Goal: Task Accomplishment & Management: Complete application form

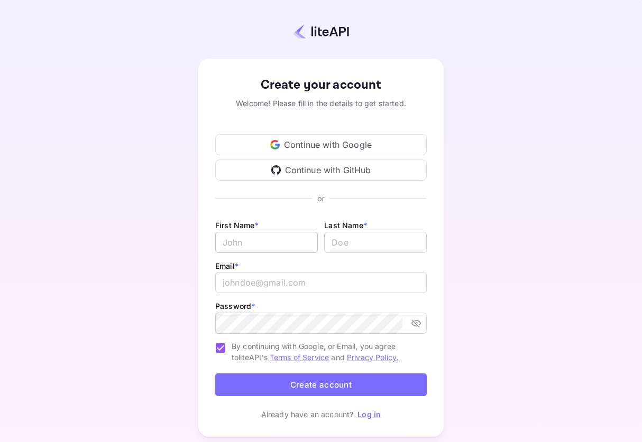
click at [274, 238] on input "Email *" at bounding box center [266, 242] width 103 height 21
type input "Harsh"
type input "Agarwal"
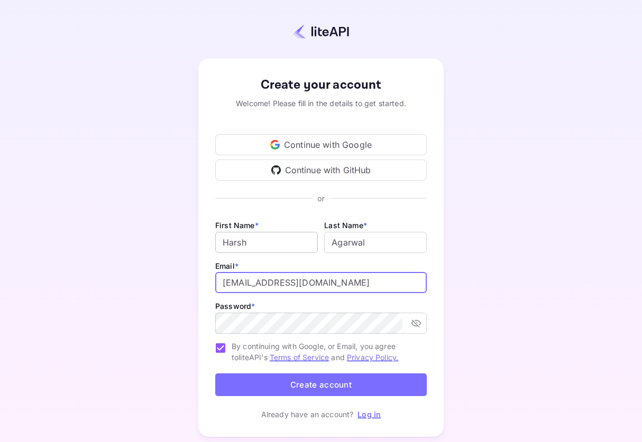
type input "hello@chatdmc.com"
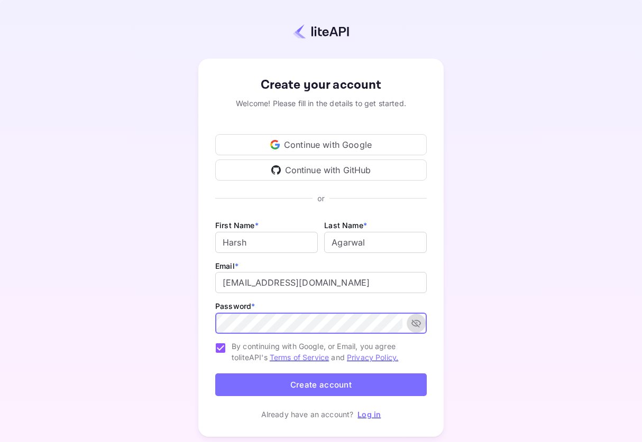
click at [413, 323] on icon "toggle password visibility" at bounding box center [416, 323] width 11 height 11
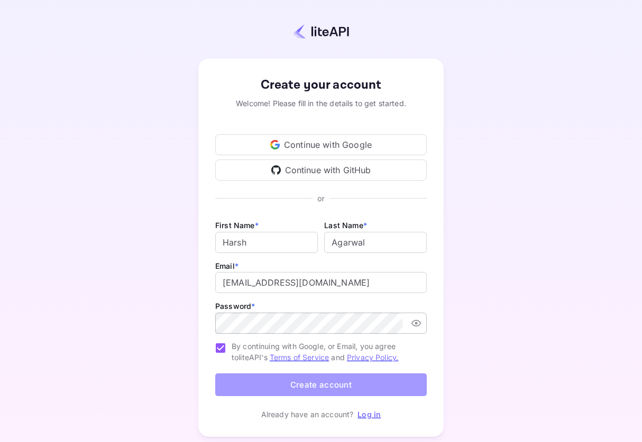
click at [324, 386] on button "Create account" at bounding box center [320, 385] width 211 height 23
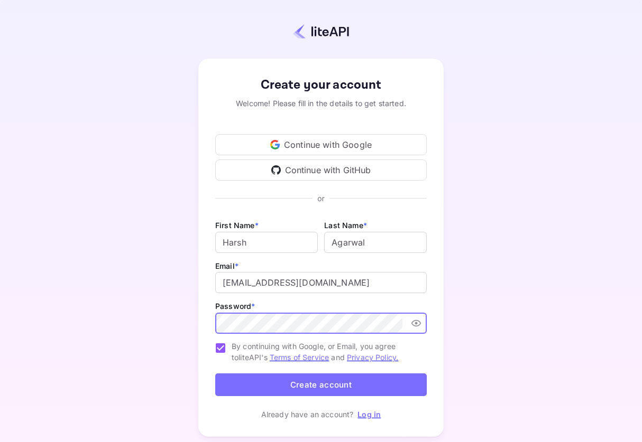
click at [297, 379] on button "Create account" at bounding box center [320, 385] width 211 height 23
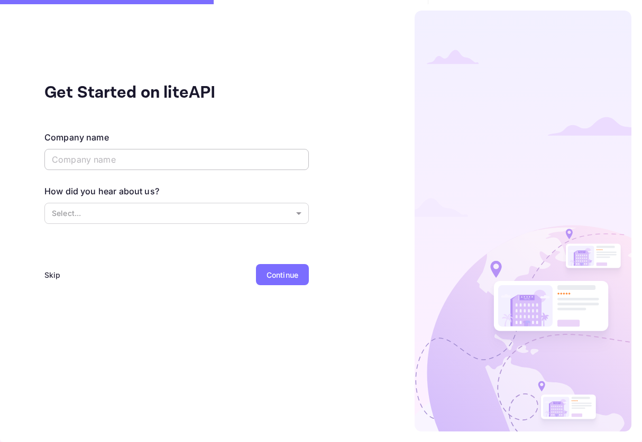
click at [172, 160] on input "text" at bounding box center [176, 159] width 264 height 21
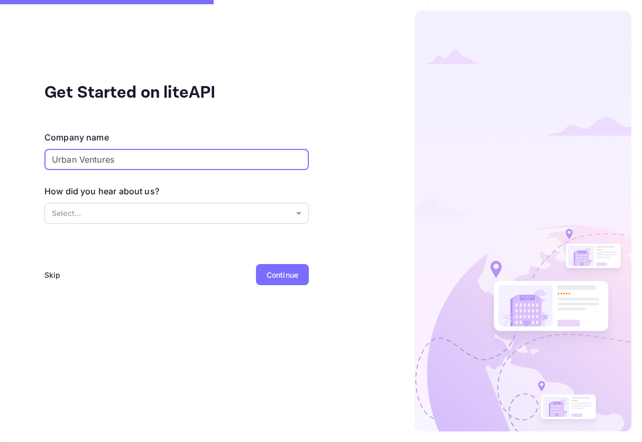
type input "Urban Ventures"
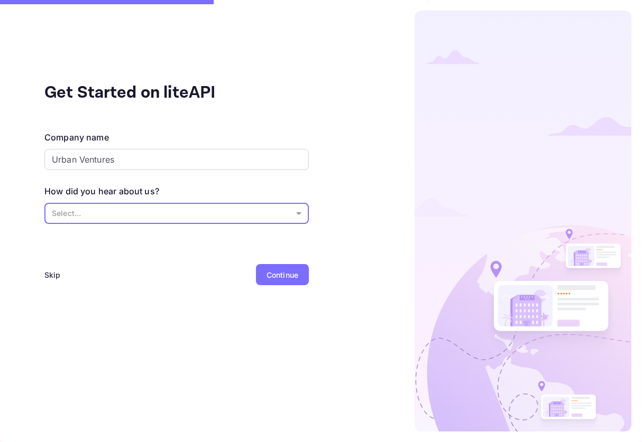
click at [186, 216] on body "Get Started on liteAPI Company name Urban Ventures ​ How did you hear about us?…" at bounding box center [321, 221] width 642 height 442
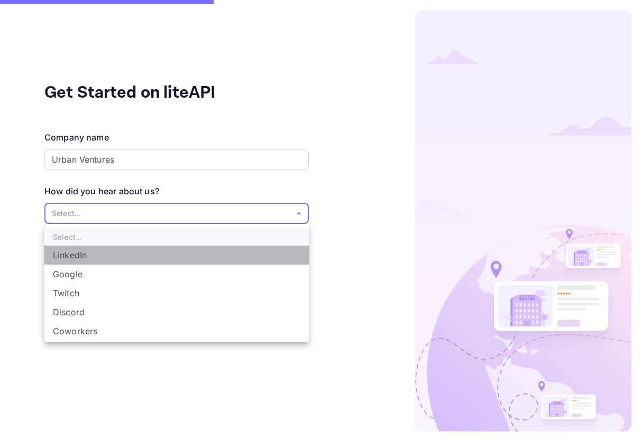
click at [157, 253] on li "LinkedIn" at bounding box center [176, 255] width 264 height 19
type input "LinkedIn"
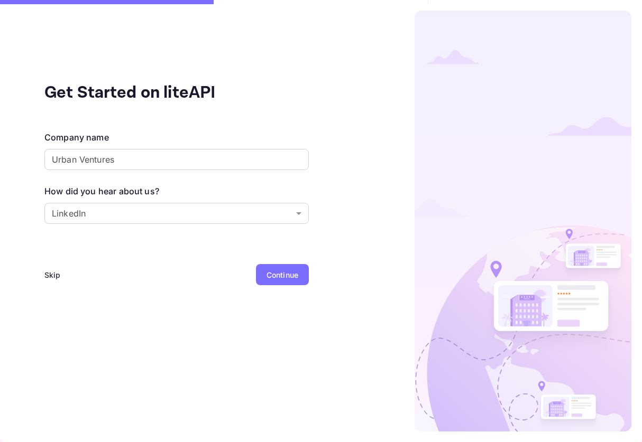
click at [279, 277] on div "Continue" at bounding box center [282, 275] width 32 height 11
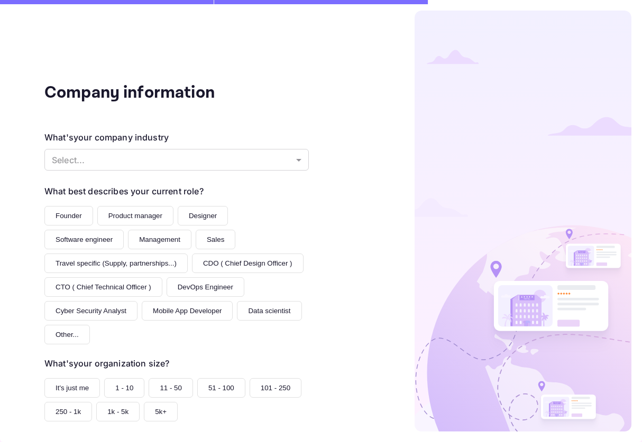
click at [208, 145] on div "What's your company industry Select... ​" at bounding box center [176, 151] width 264 height 41
click at [210, 156] on body "Company information What's your company industry Select... ​ What best describe…" at bounding box center [321, 221] width 642 height 442
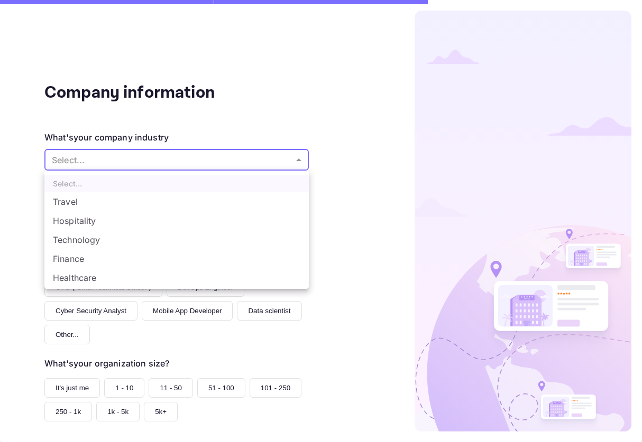
click at [185, 234] on li "Technology" at bounding box center [176, 239] width 264 height 19
type input "Technology"
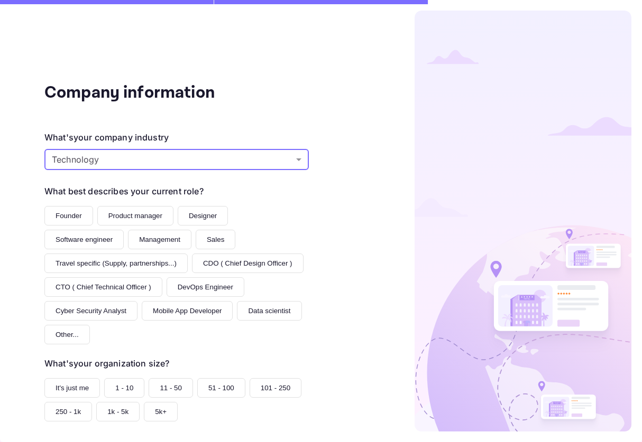
click at [76, 215] on button "Founder" at bounding box center [68, 216] width 49 height 20
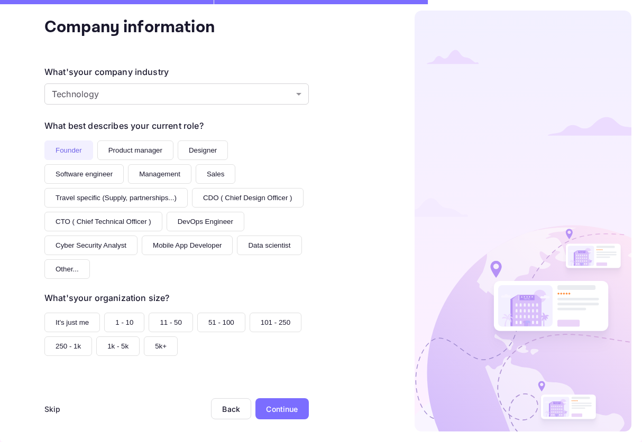
scroll to position [70, 0]
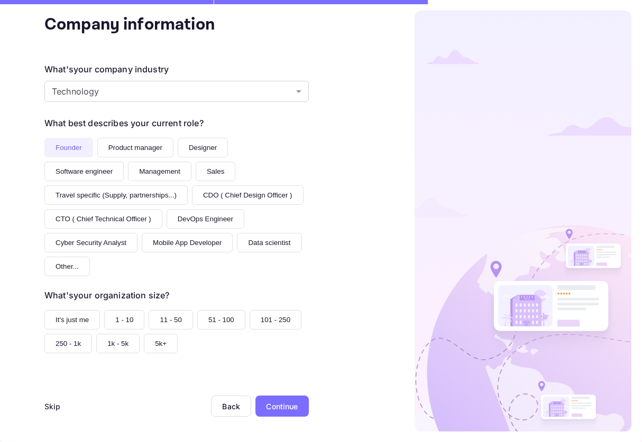
click at [184, 321] on button "11 - 50" at bounding box center [171, 320] width 44 height 20
click at [293, 402] on div "Continue" at bounding box center [282, 406] width 32 height 11
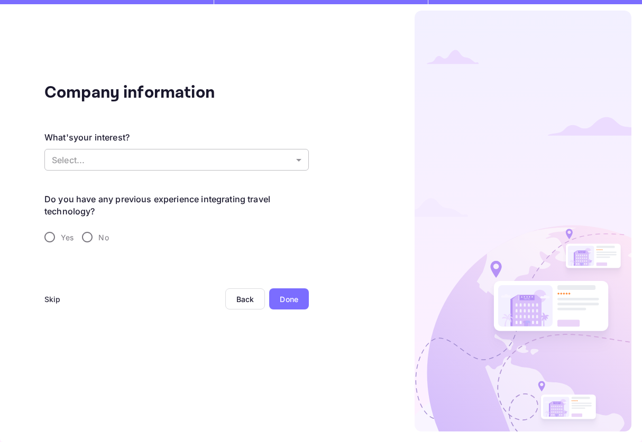
click at [229, 165] on body "Company information What's your interest? Select... ​ Do you have any previous …" at bounding box center [321, 221] width 642 height 442
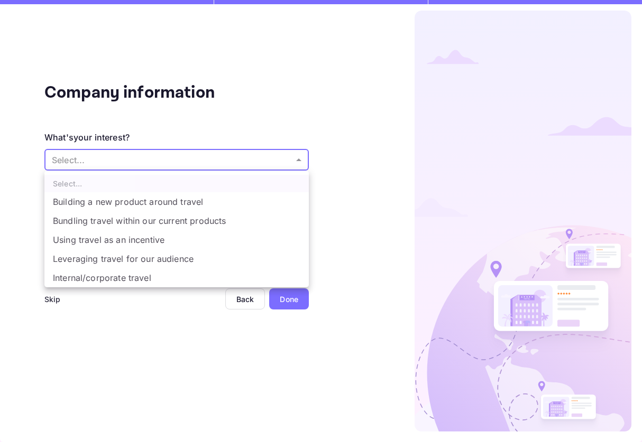
click at [238, 205] on li "Building a new product around travel" at bounding box center [176, 201] width 264 height 19
type input "Building a new product around travel"
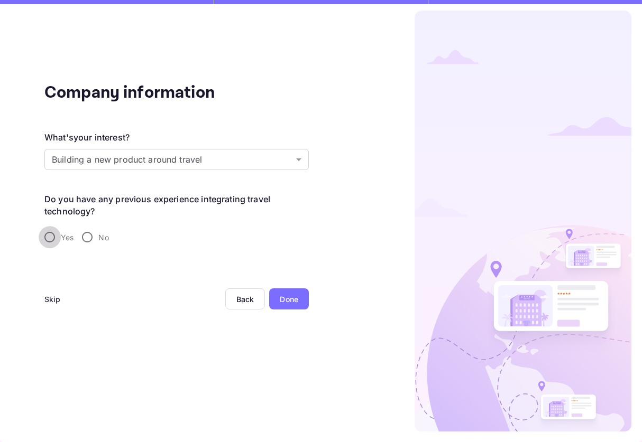
click at [50, 237] on input "Yes" at bounding box center [50, 237] width 22 height 22
radio input "true"
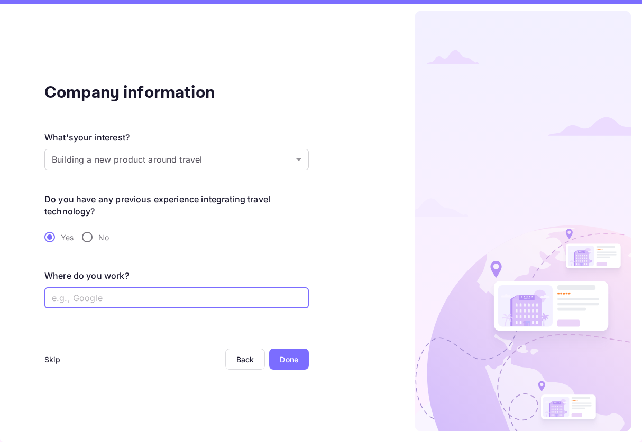
click at [163, 297] on input "text" at bounding box center [176, 297] width 264 height 21
click at [59, 355] on div "Skip" at bounding box center [52, 359] width 16 height 11
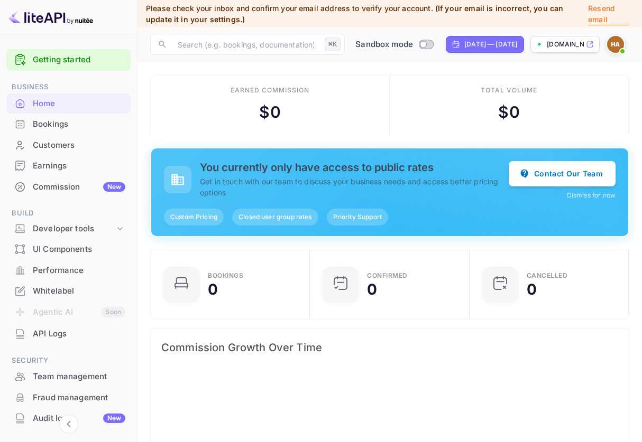
scroll to position [172, 153]
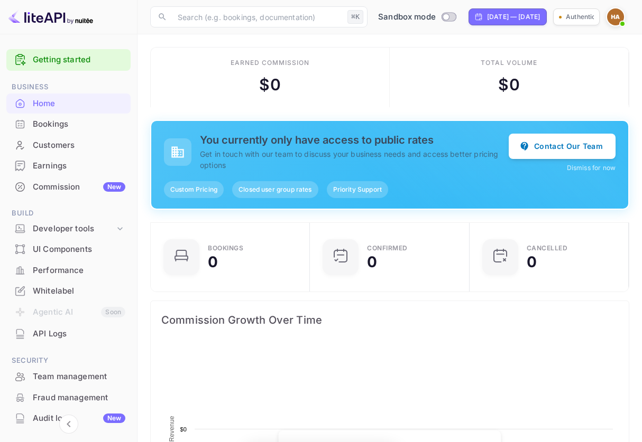
scroll to position [172, 153]
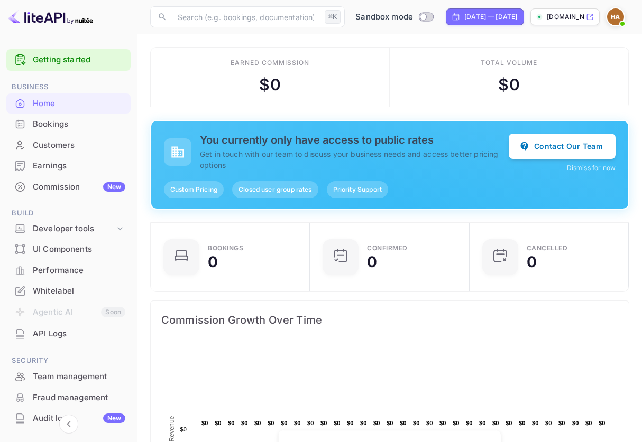
click at [80, 188] on div "Commission New" at bounding box center [79, 187] width 92 height 12
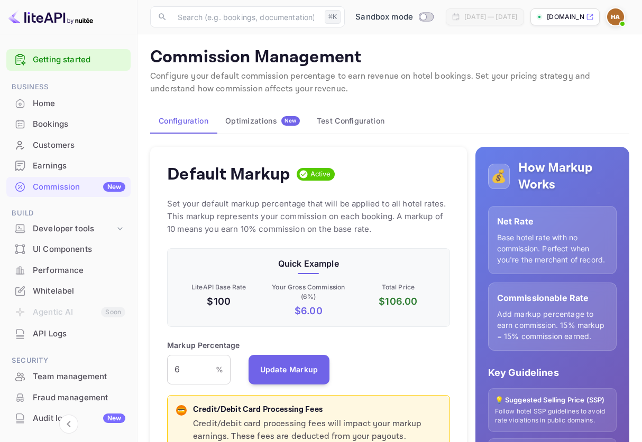
click at [267, 125] on div "Optimizations New" at bounding box center [262, 121] width 75 height 10
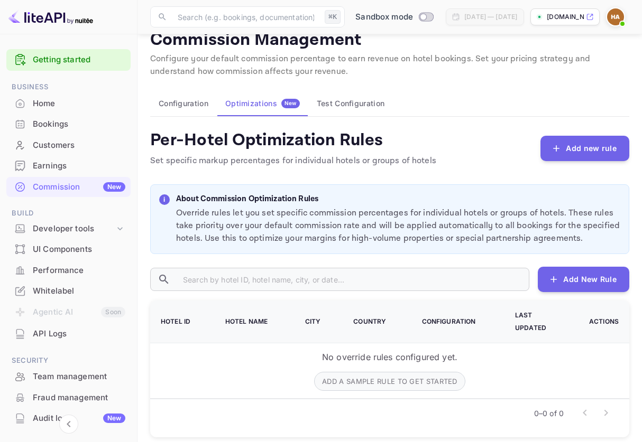
scroll to position [19, 0]
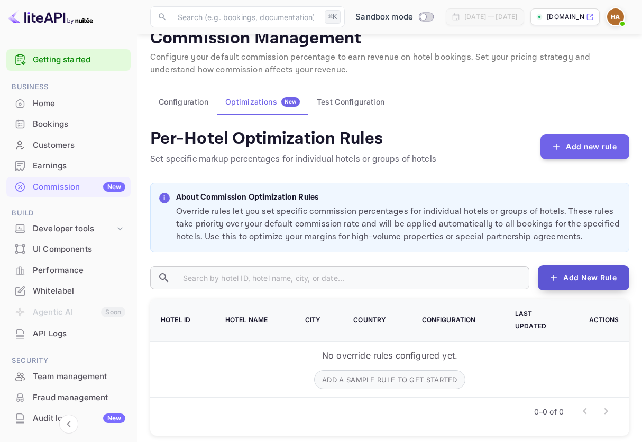
click at [574, 288] on button "Add New Rule" at bounding box center [582, 277] width 91 height 25
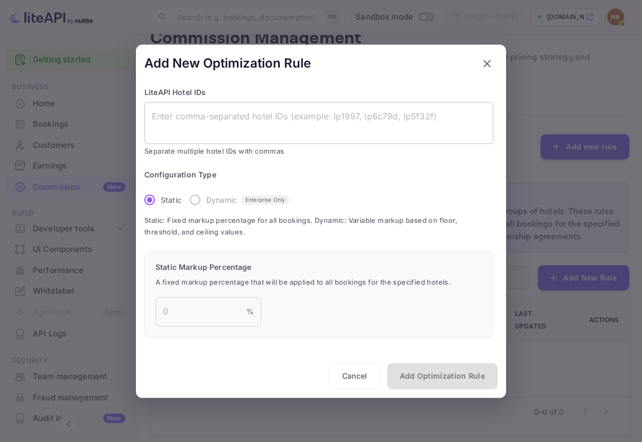
click at [412, 106] on div "x ​" at bounding box center [318, 123] width 349 height 42
click at [490, 59] on icon "button" at bounding box center [486, 63] width 13 height 13
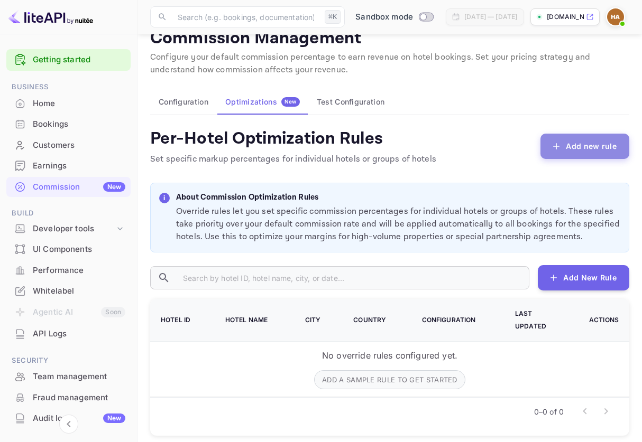
click at [569, 135] on button "Add new rule" at bounding box center [584, 146] width 89 height 25
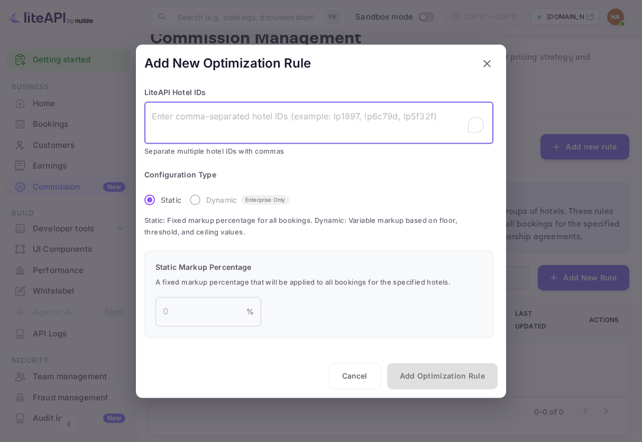
click at [248, 115] on textarea "To enrich screen reader interactions, please activate Accessibility in Grammarl…" at bounding box center [319, 122] width 334 height 24
click at [195, 198] on label "Dynamic Enterprise Only" at bounding box center [236, 200] width 105 height 22
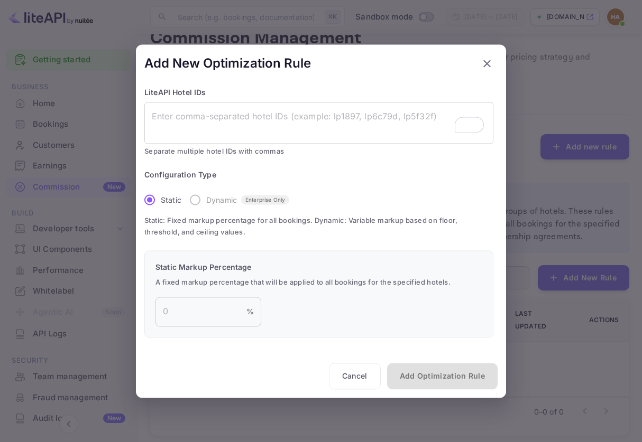
click at [189, 197] on label "Dynamic Enterprise Only" at bounding box center [236, 200] width 105 height 22
click at [350, 377] on button "Cancel" at bounding box center [355, 376] width 52 height 26
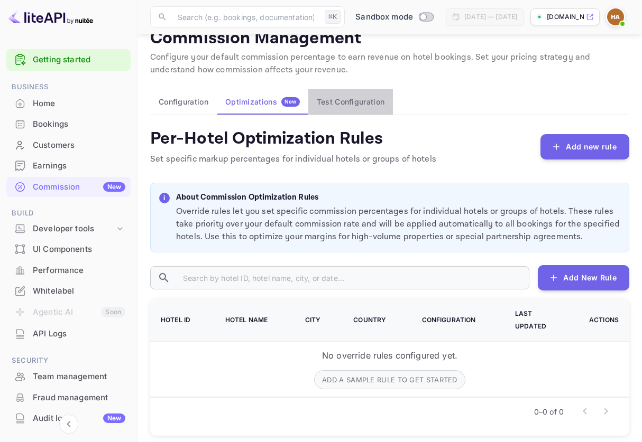
click at [365, 99] on button "Test Configuration" at bounding box center [350, 101] width 85 height 25
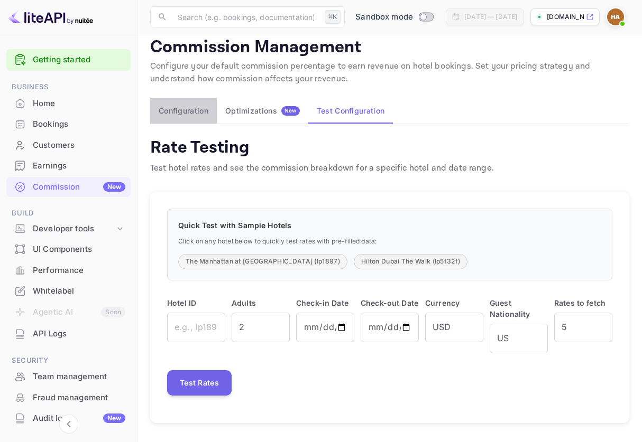
click at [174, 114] on button "Configuration" at bounding box center [183, 110] width 67 height 25
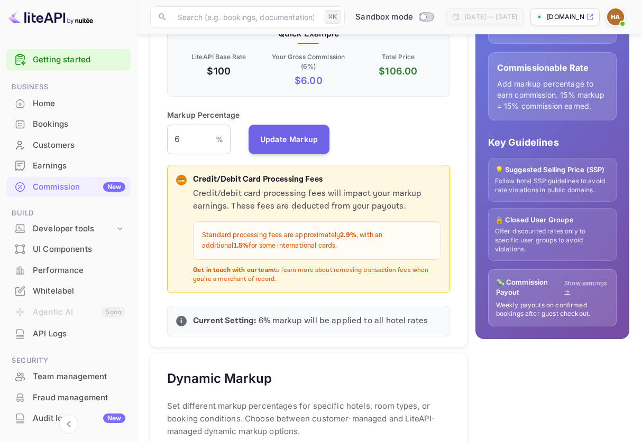
scroll to position [227, 0]
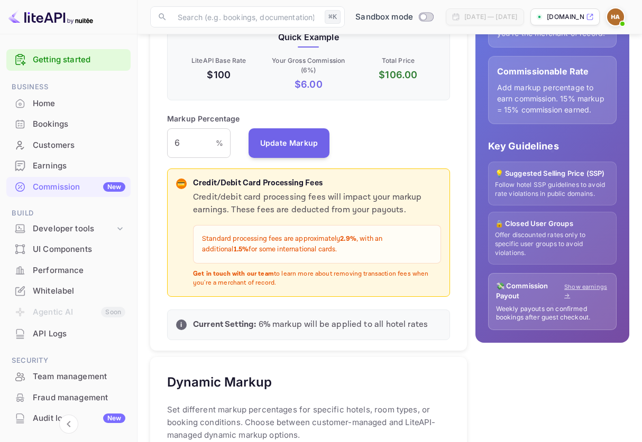
click at [588, 188] on p "Follow hotel SSP guidelines to avoid rate violations in public domains." at bounding box center [552, 190] width 115 height 18
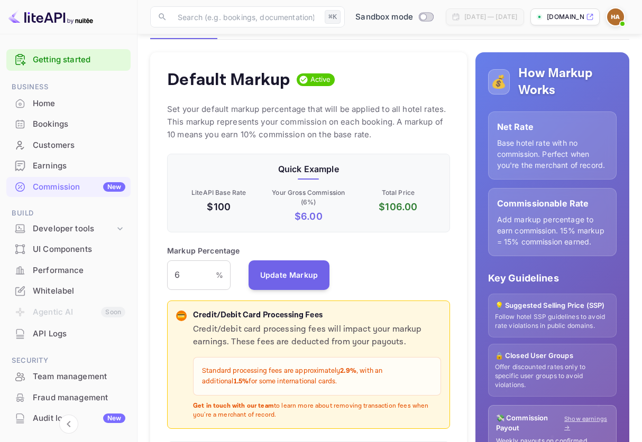
scroll to position [0, 0]
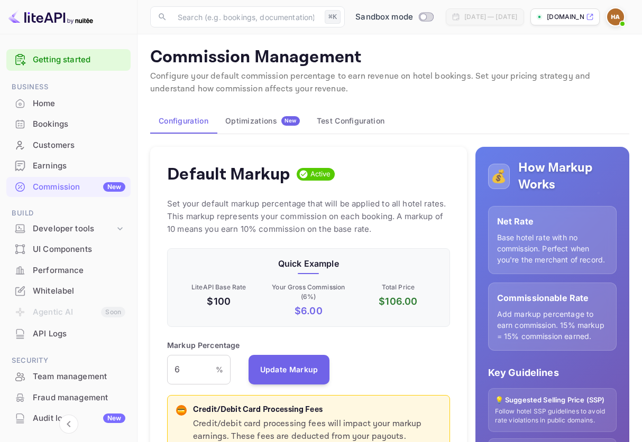
click at [306, 175] on span "Active" at bounding box center [320, 174] width 29 height 11
click at [186, 373] on input "6" at bounding box center [191, 370] width 49 height 30
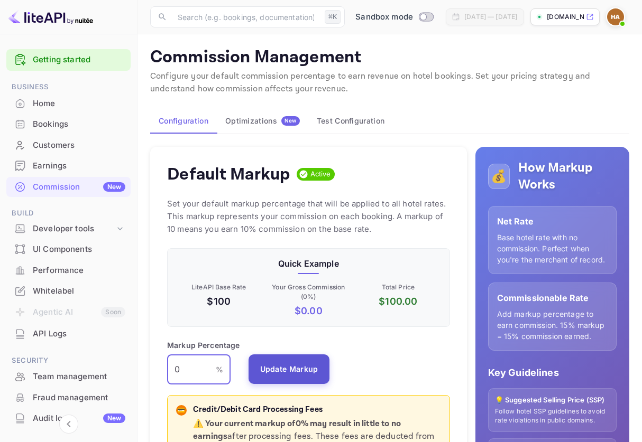
type input "0"
click at [299, 375] on button "Update Markup" at bounding box center [288, 370] width 81 height 30
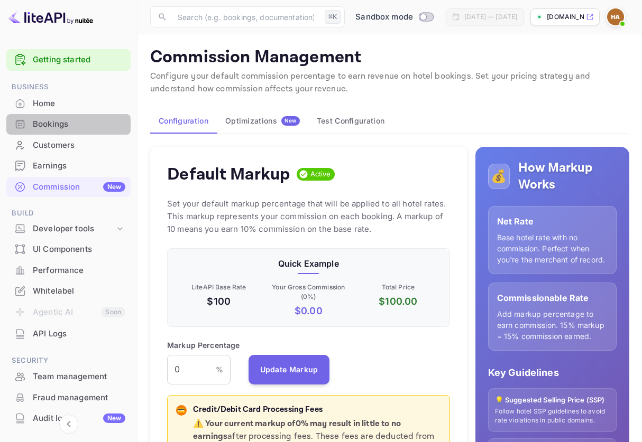
click at [70, 120] on div "Bookings" at bounding box center [79, 124] width 92 height 12
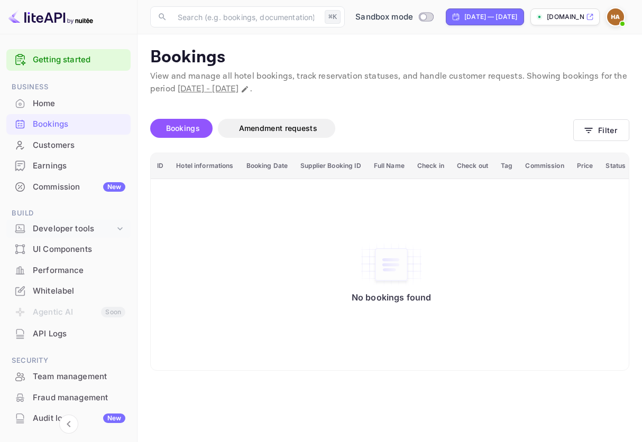
click at [74, 223] on div "Developer tools" at bounding box center [74, 229] width 82 height 12
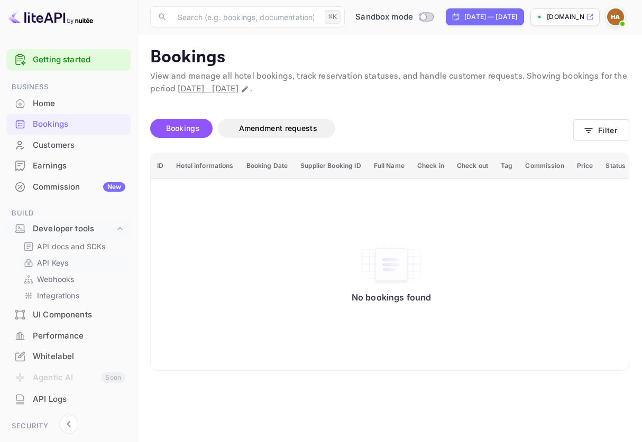
click at [67, 264] on p "API Keys" at bounding box center [52, 262] width 31 height 11
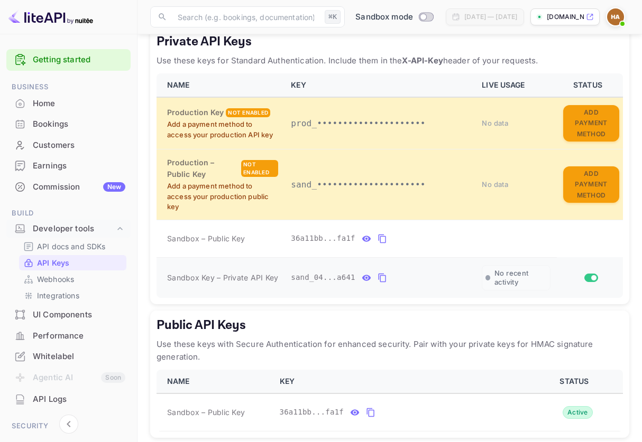
scroll to position [255, 0]
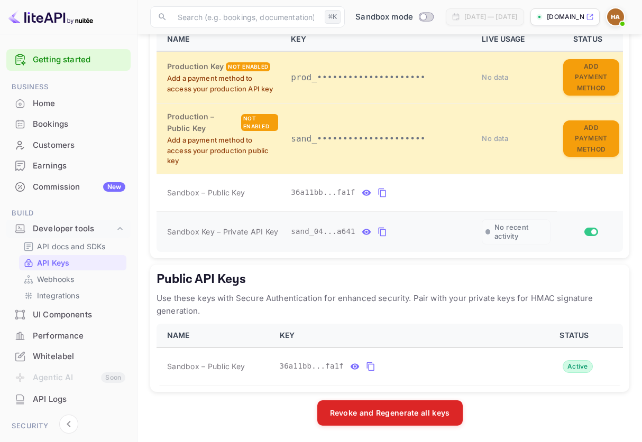
click at [366, 231] on icon "private api keys table" at bounding box center [366, 232] width 9 height 6
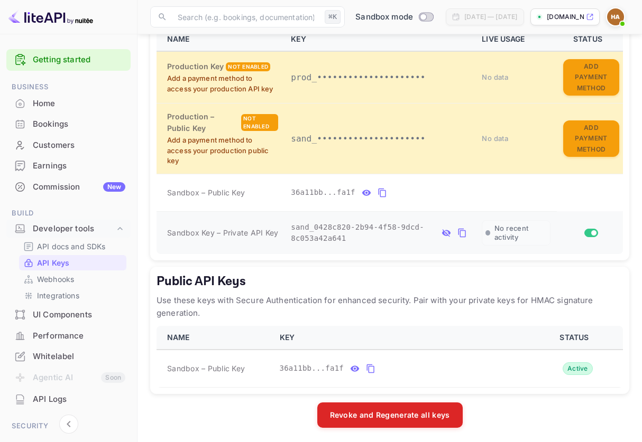
click at [447, 230] on icon "private api keys table" at bounding box center [446, 232] width 8 height 7
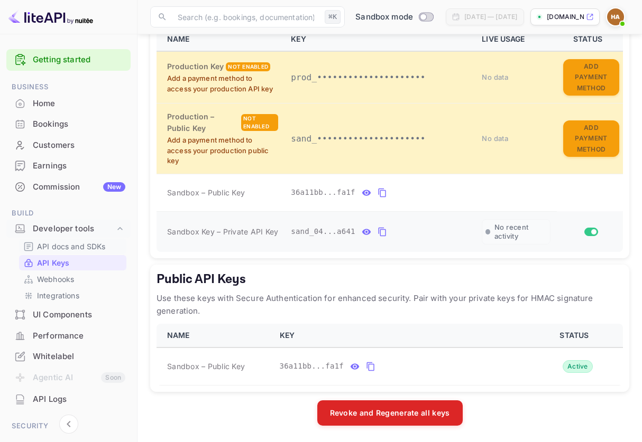
click at [52, 247] on p "API docs and SDKs" at bounding box center [71, 246] width 69 height 11
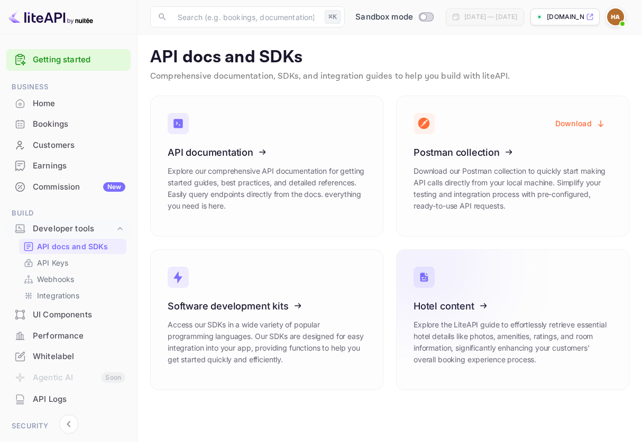
click at [442, 310] on icon at bounding box center [478, 304] width 164 height 109
click at [91, 320] on div "UI Components" at bounding box center [79, 315] width 92 height 12
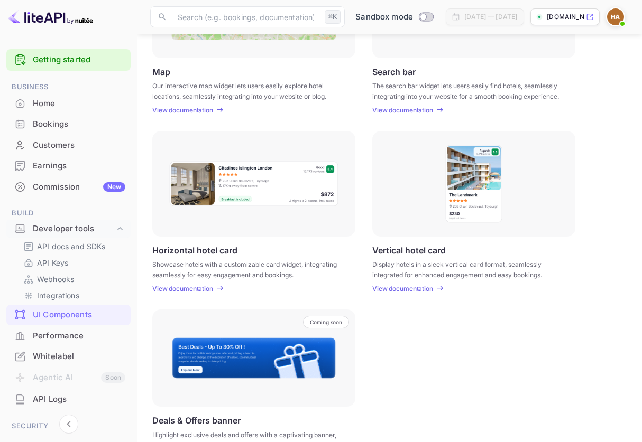
scroll to position [233, 0]
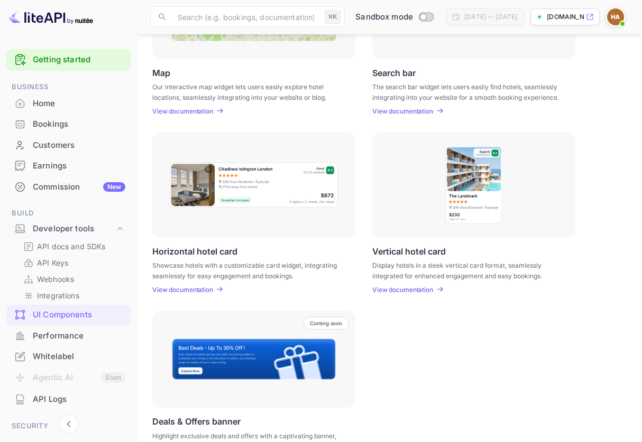
click at [197, 290] on p "View documentation" at bounding box center [182, 290] width 61 height 8
